Goal: Find specific page/section: Locate item on page

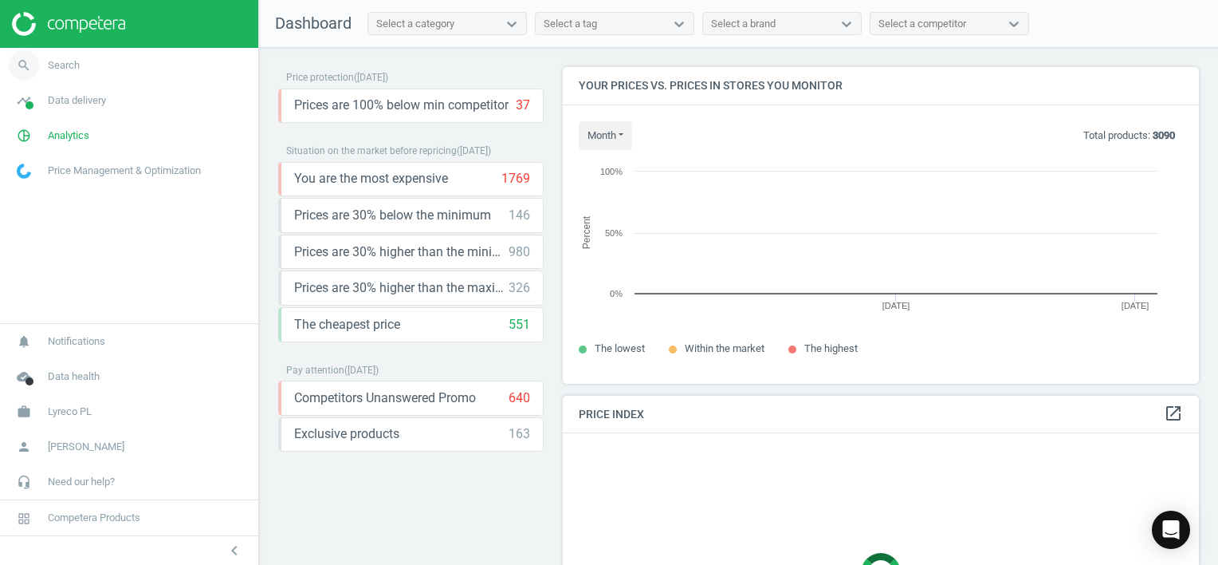
scroll to position [340, 649]
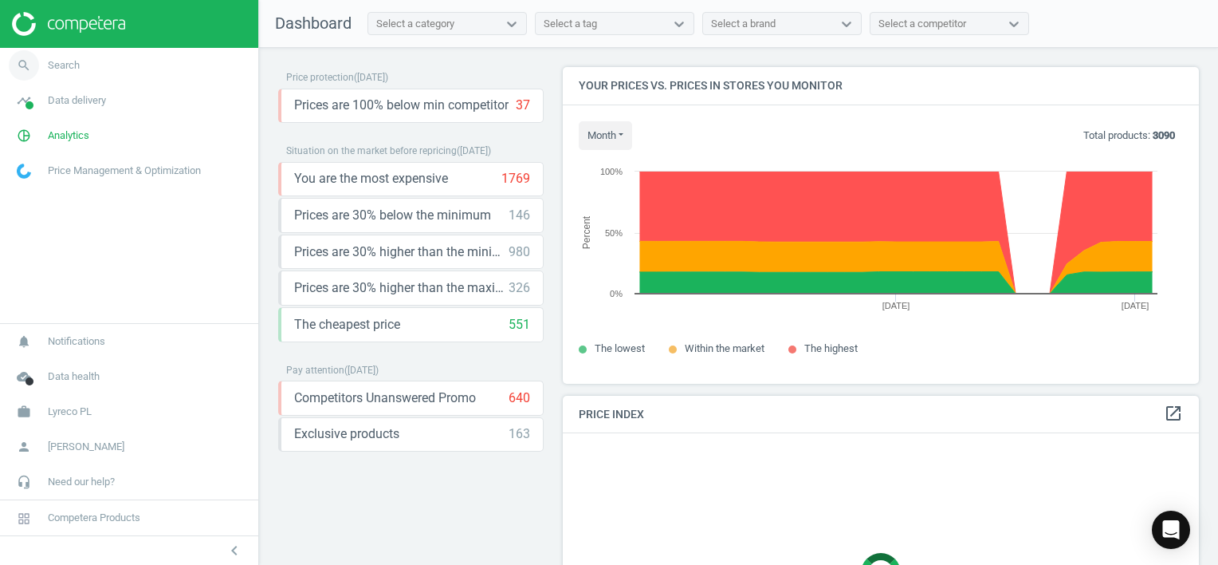
click at [58, 71] on span "Search" at bounding box center [64, 65] width 32 height 14
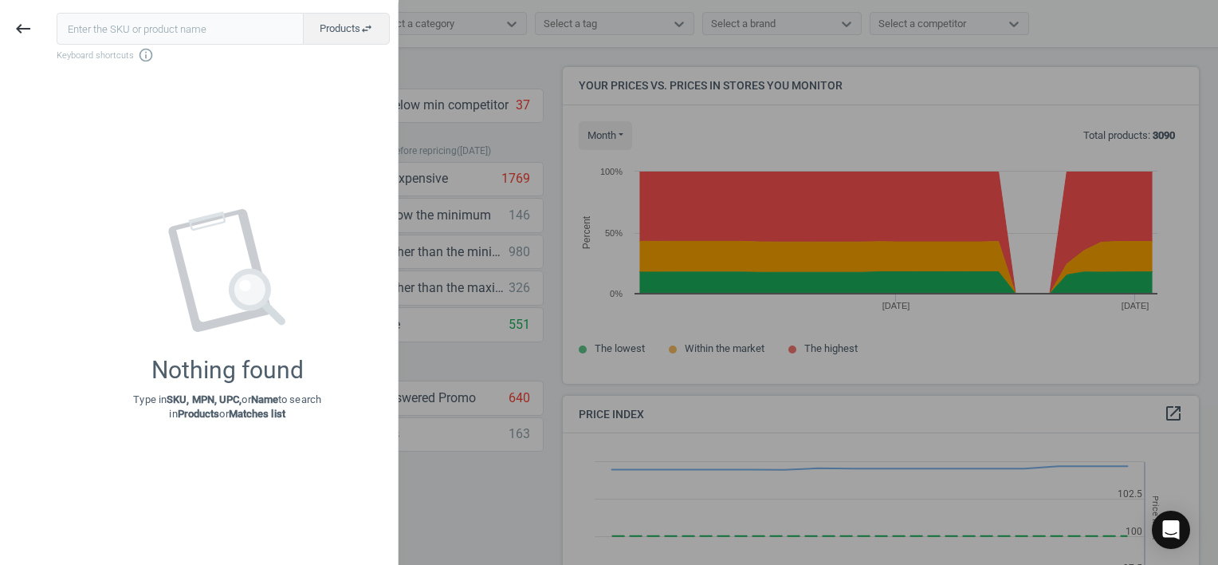
scroll to position [391, 649]
click at [146, 36] on input "text" at bounding box center [180, 29] width 247 height 32
type input "165349"
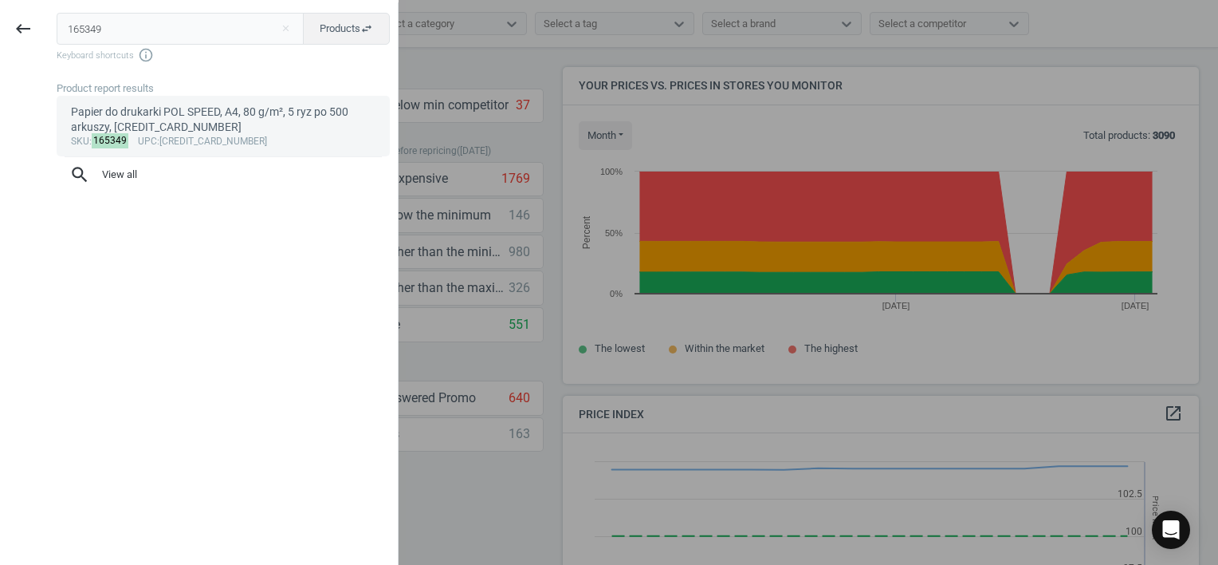
click at [169, 120] on div "Papier do drukarki POL SPEED, A4, 80 g/m², 5 ryz po 500 arkuszy, [CREDIT_CARD_N…" at bounding box center [223, 119] width 305 height 31
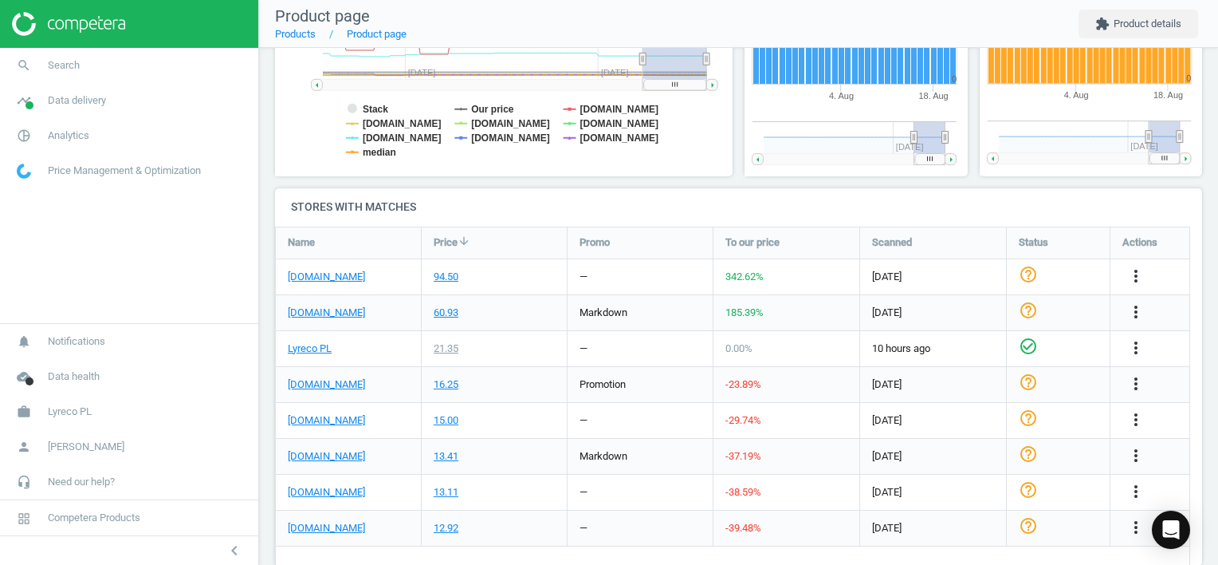
scroll to position [478, 0]
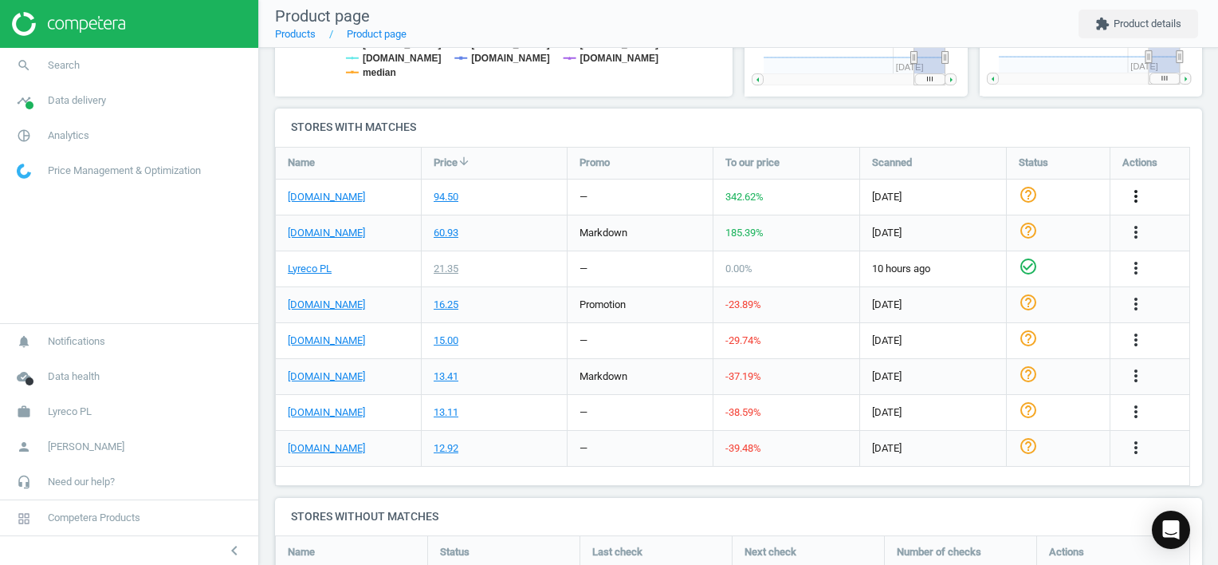
click at [1136, 195] on icon "more_vert" at bounding box center [1136, 196] width 19 height 19
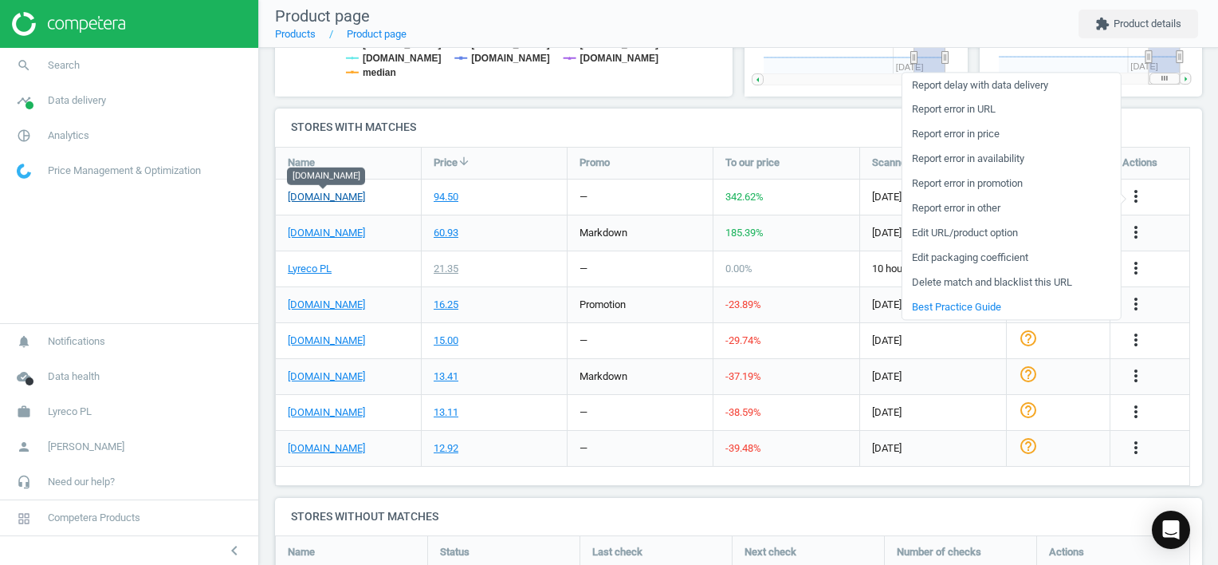
click at [335, 196] on link "[DOMAIN_NAME]" at bounding box center [326, 197] width 77 height 14
